Goal: Information Seeking & Learning: Compare options

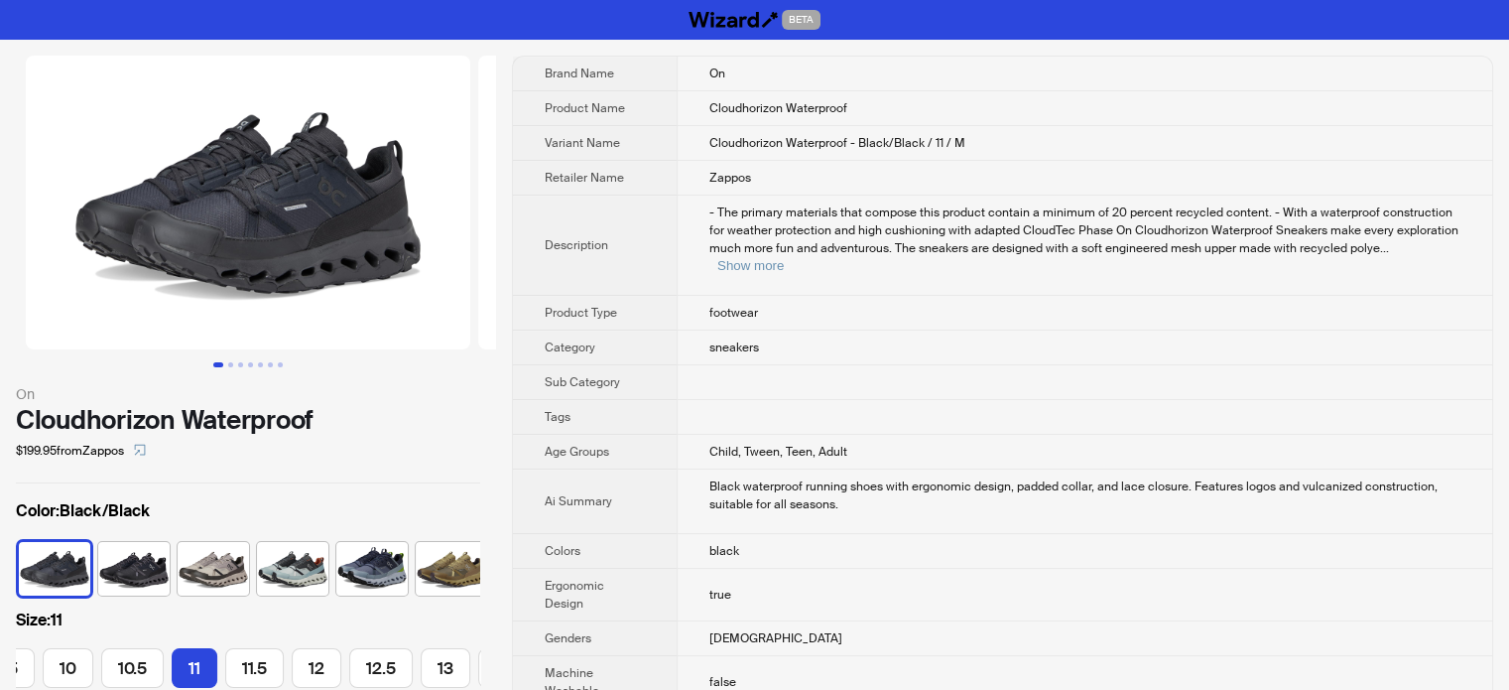
scroll to position [0, 360]
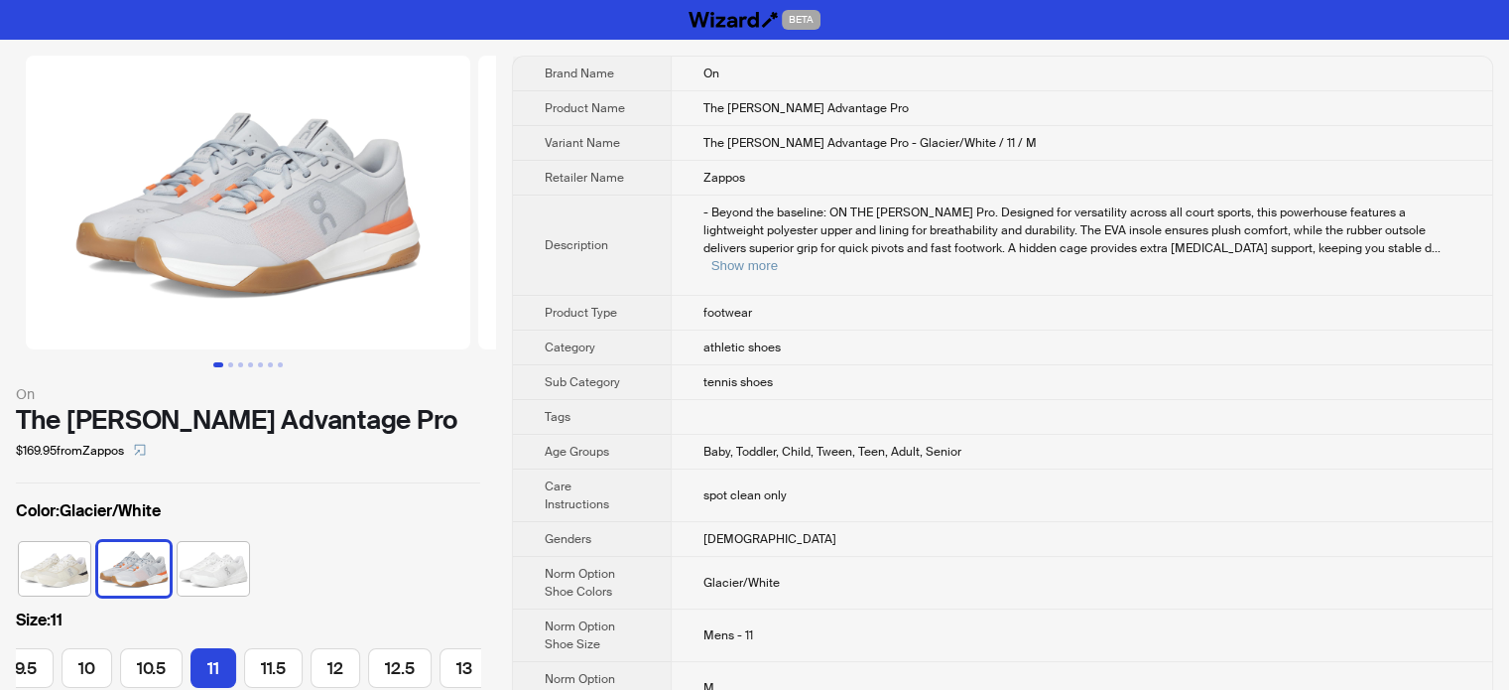
scroll to position [0, 360]
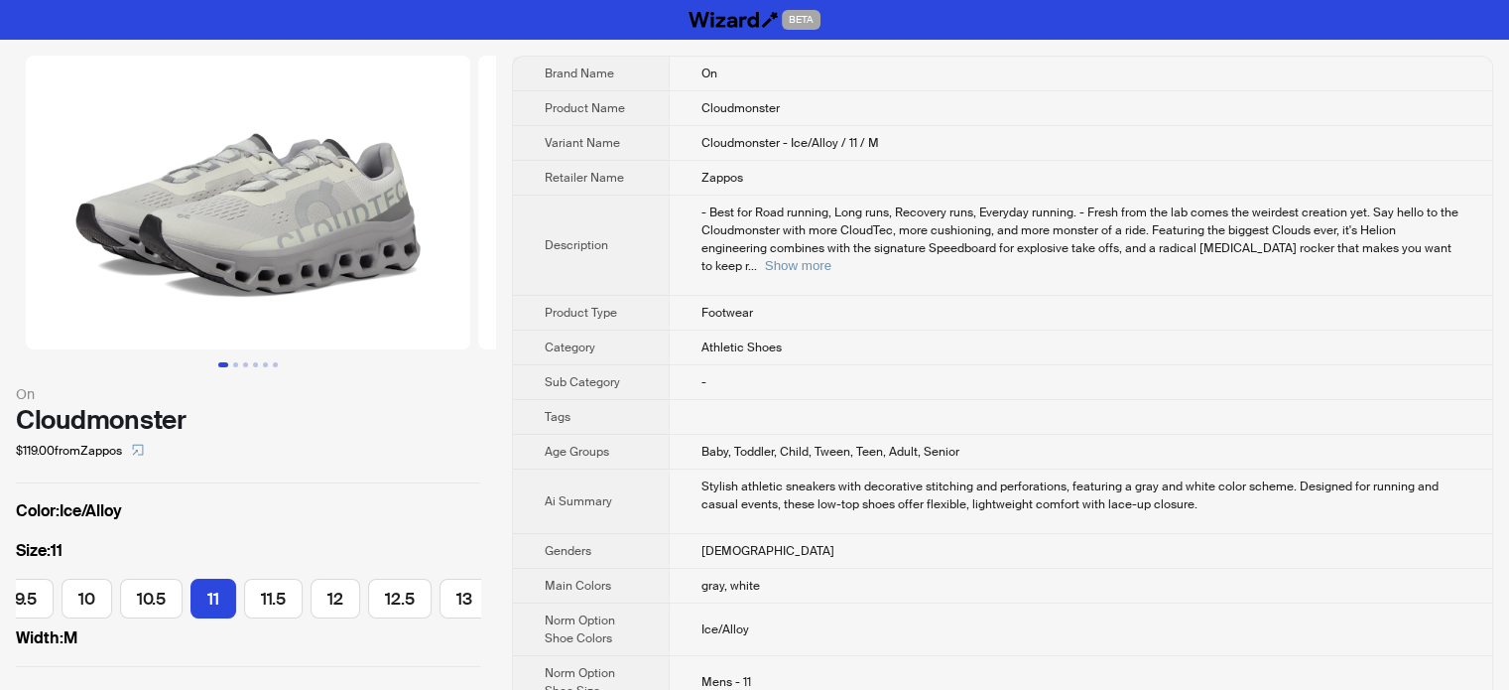
scroll to position [0, 360]
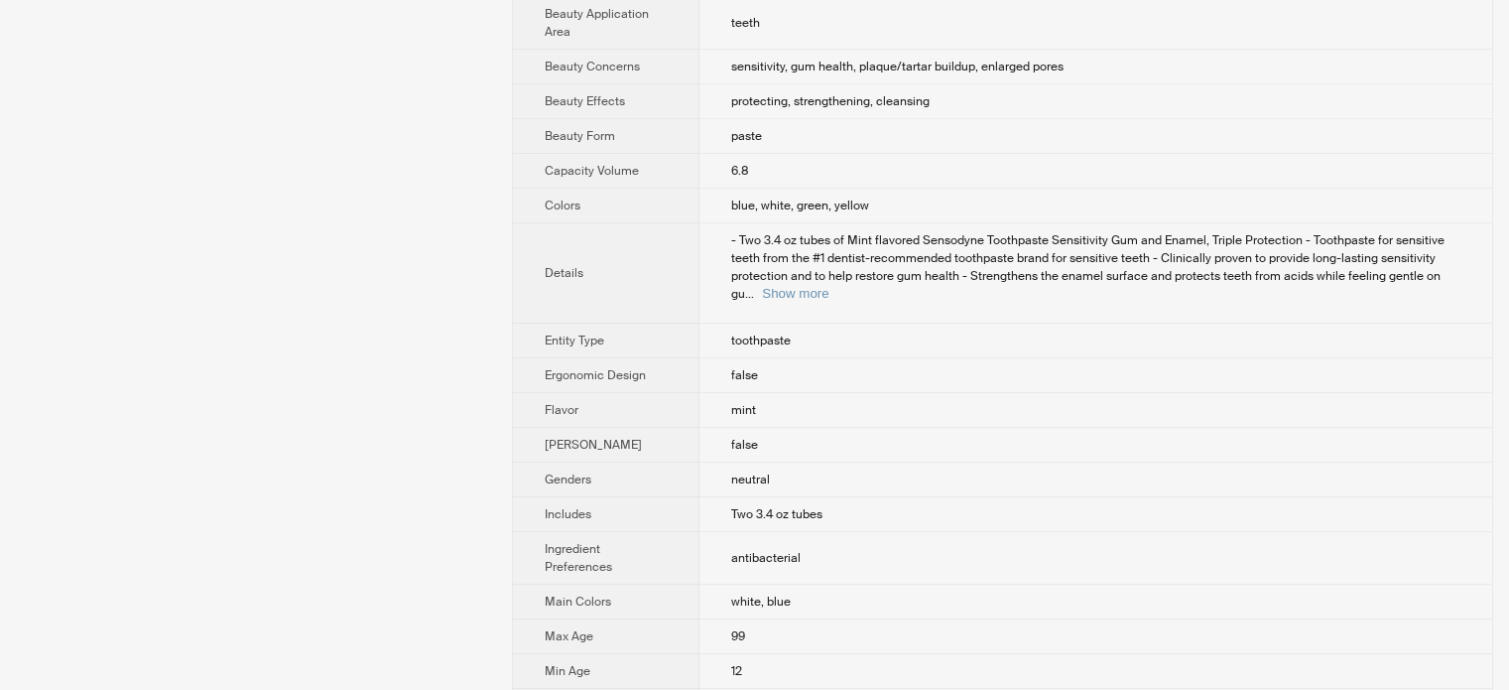
scroll to position [893, 0]
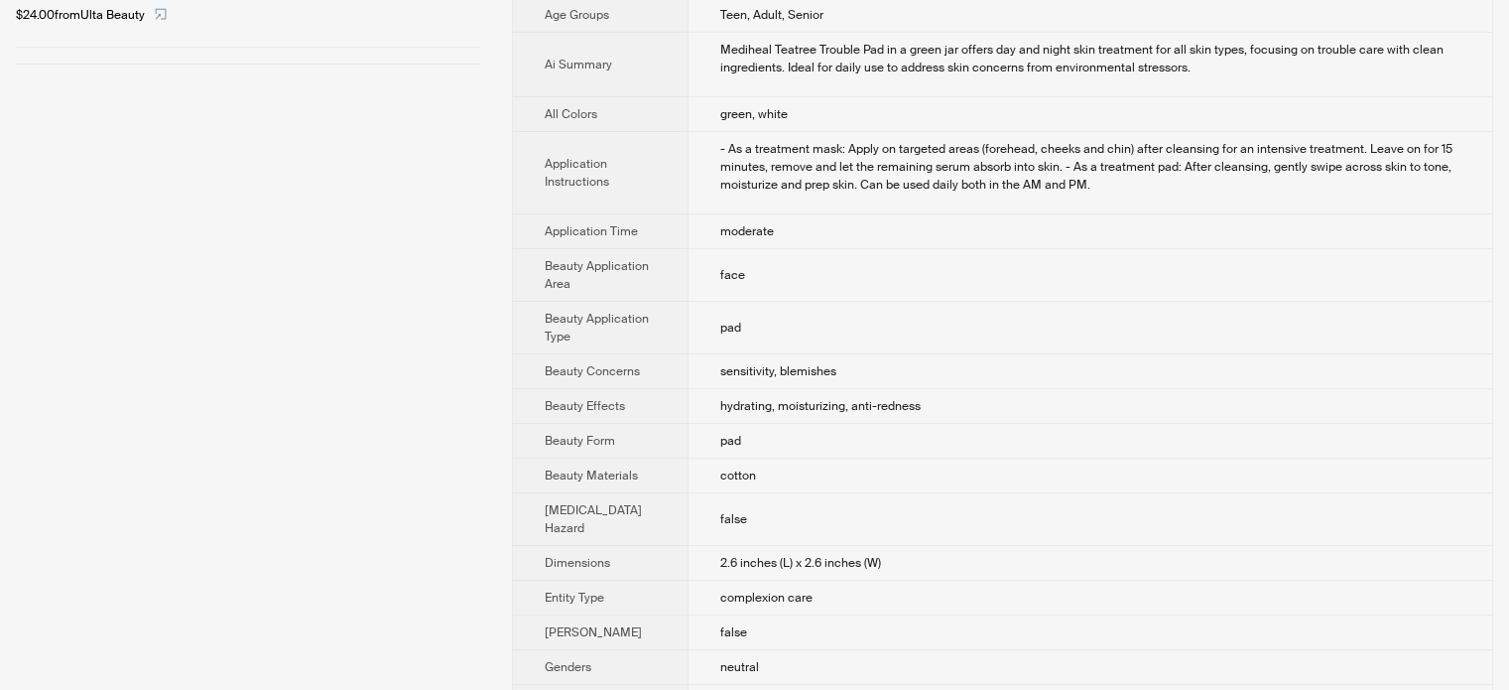
scroll to position [311, 0]
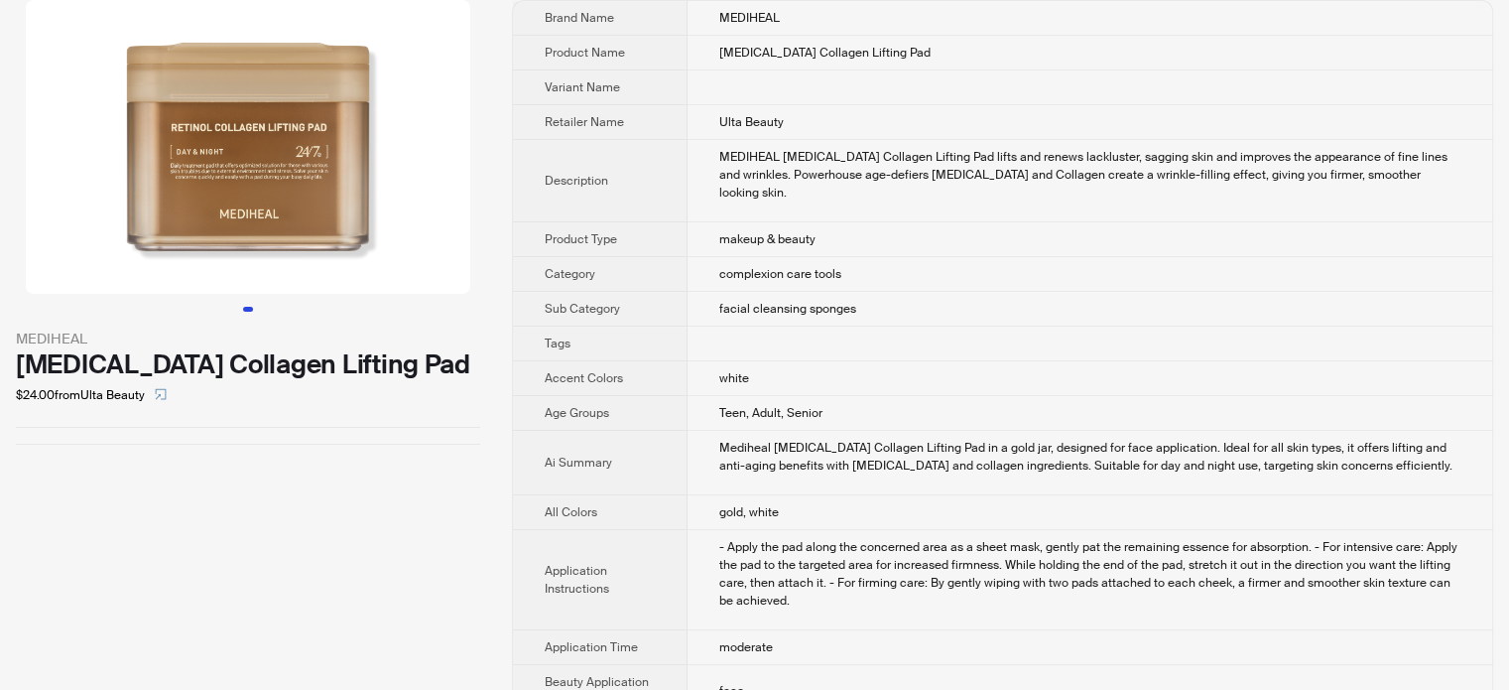
scroll to position [99, 0]
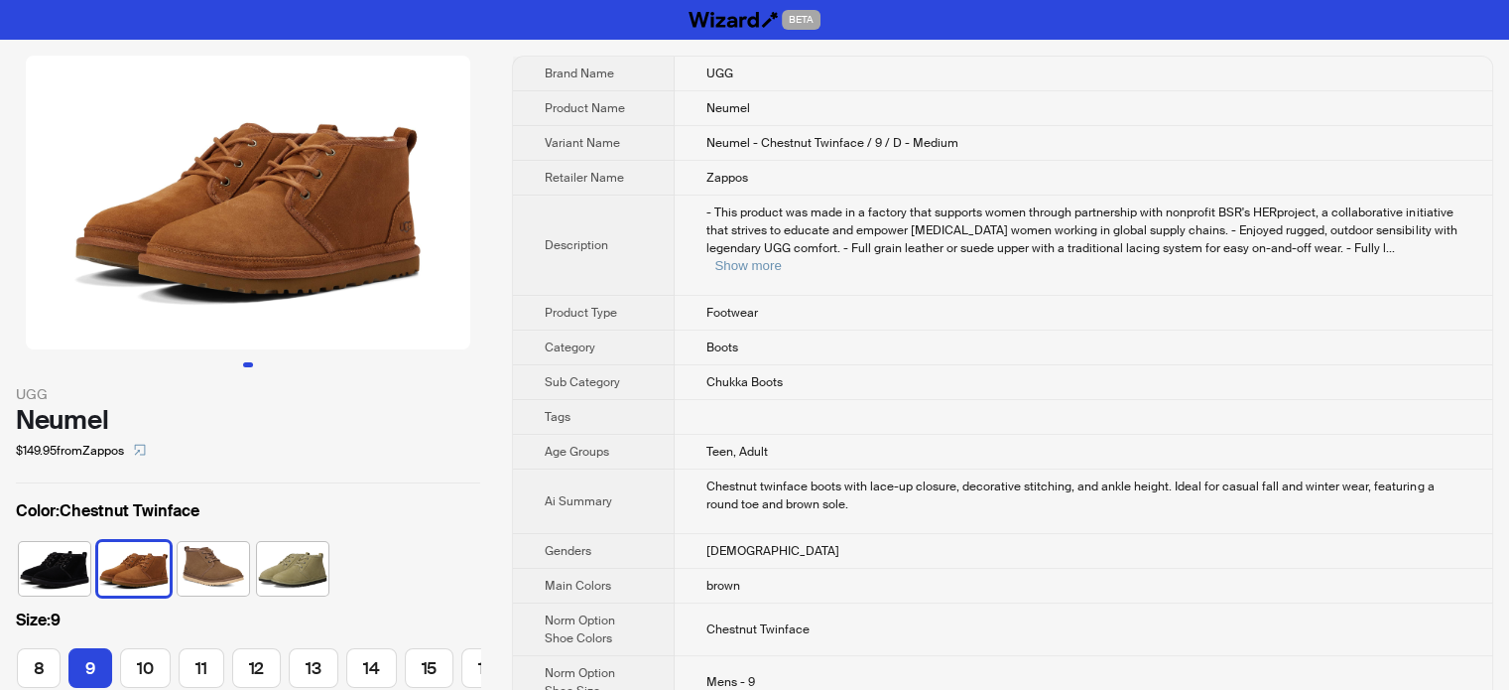
scroll to position [0, 171]
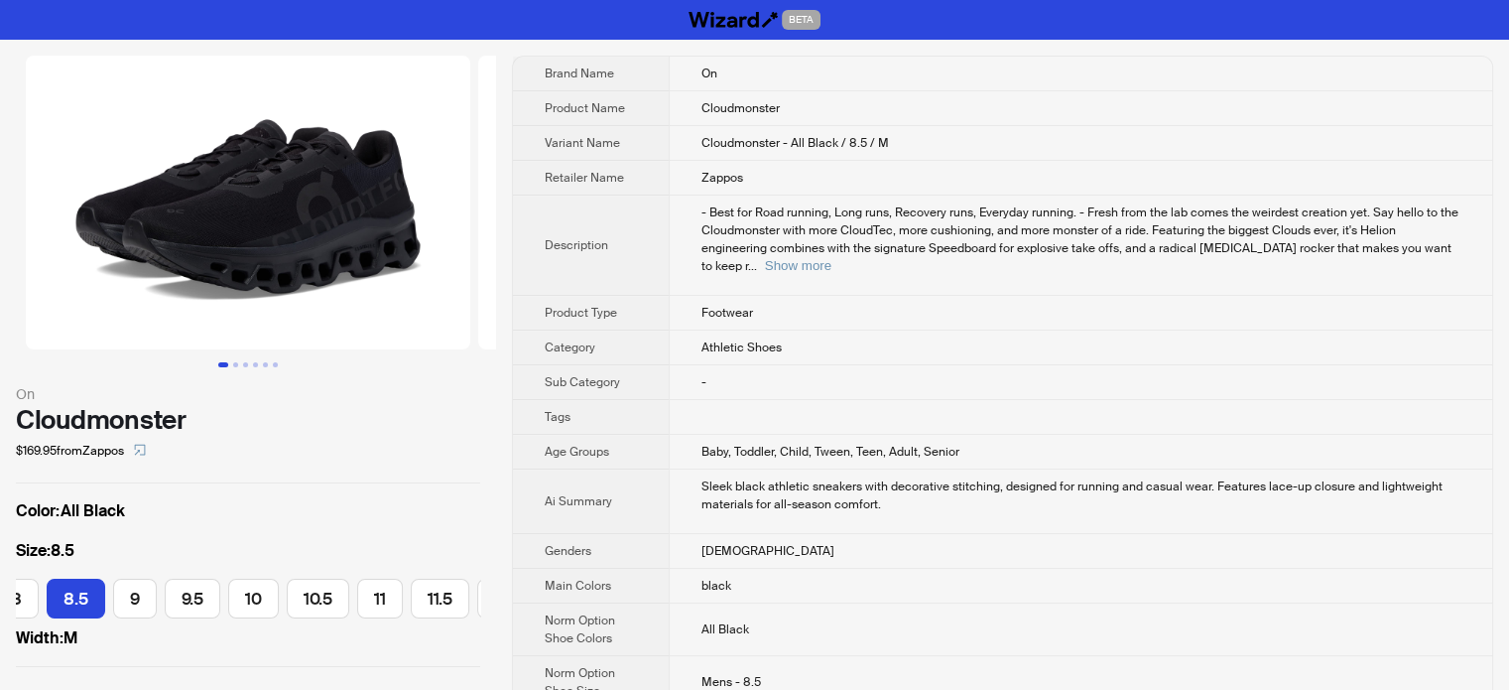
scroll to position [0, 134]
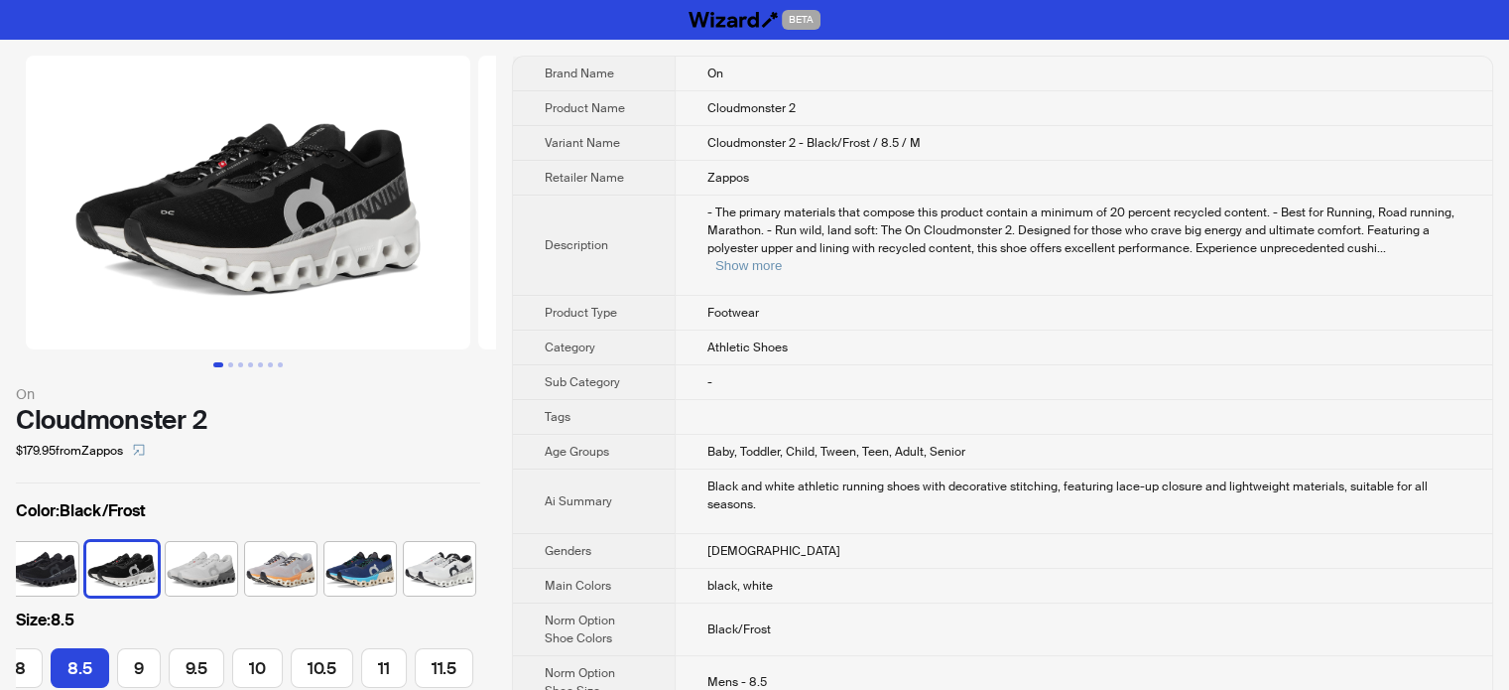
scroll to position [0, 134]
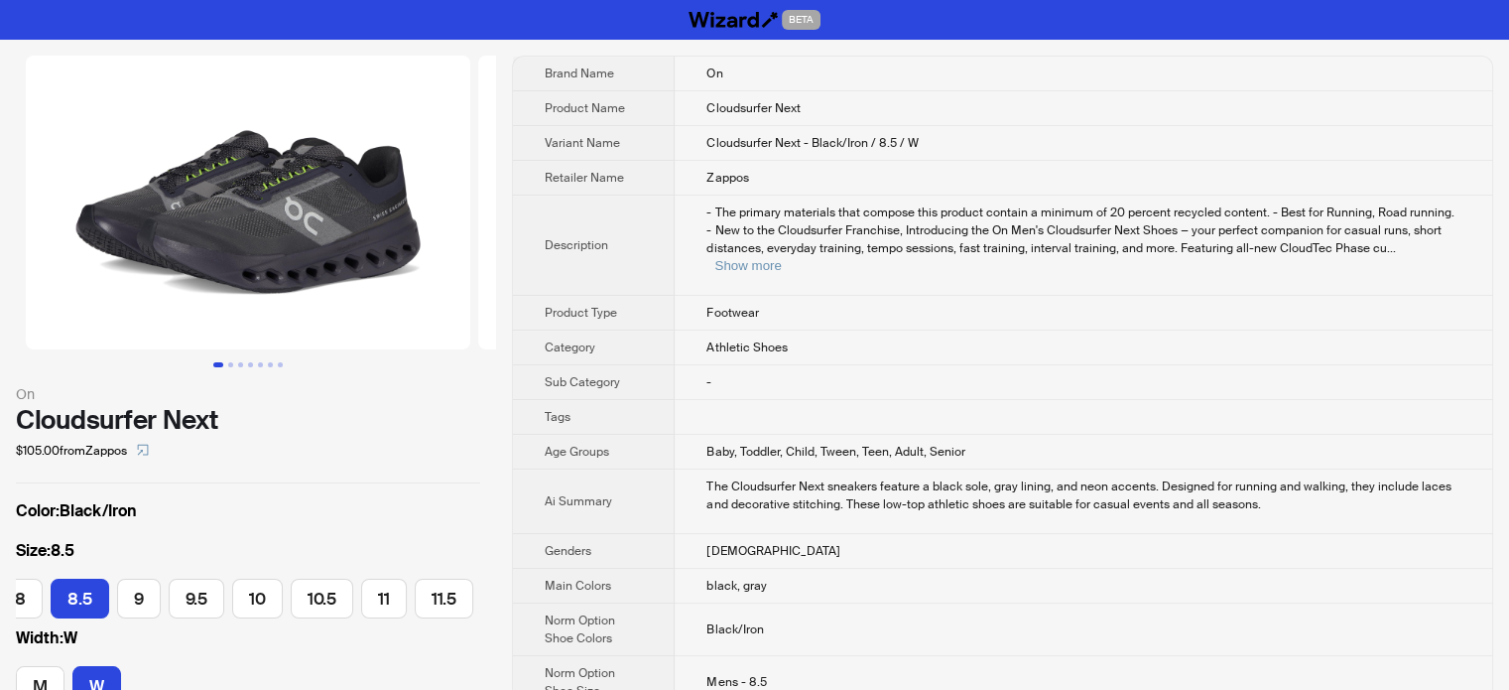
scroll to position [0, 134]
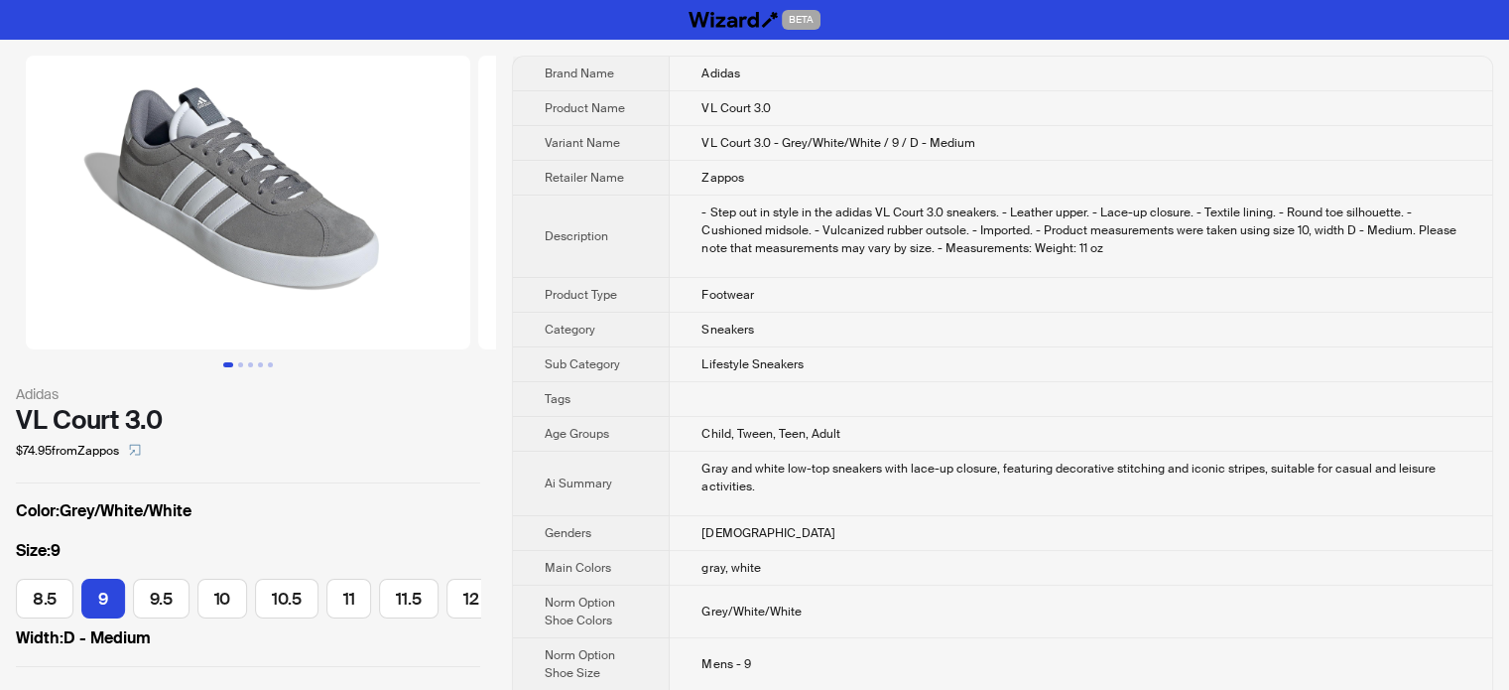
scroll to position [0, 606]
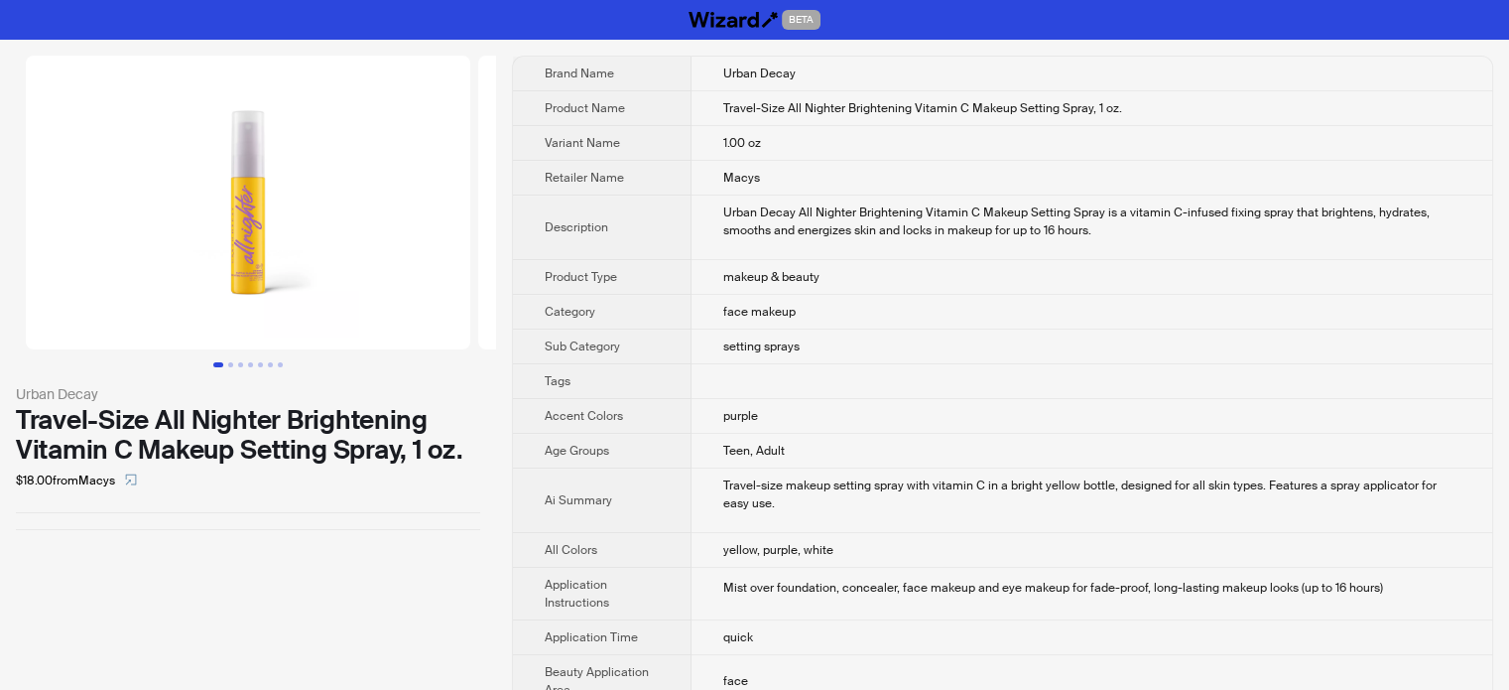
scroll to position [619, 0]
